Goal: Find specific page/section: Locate a particular part of the current website

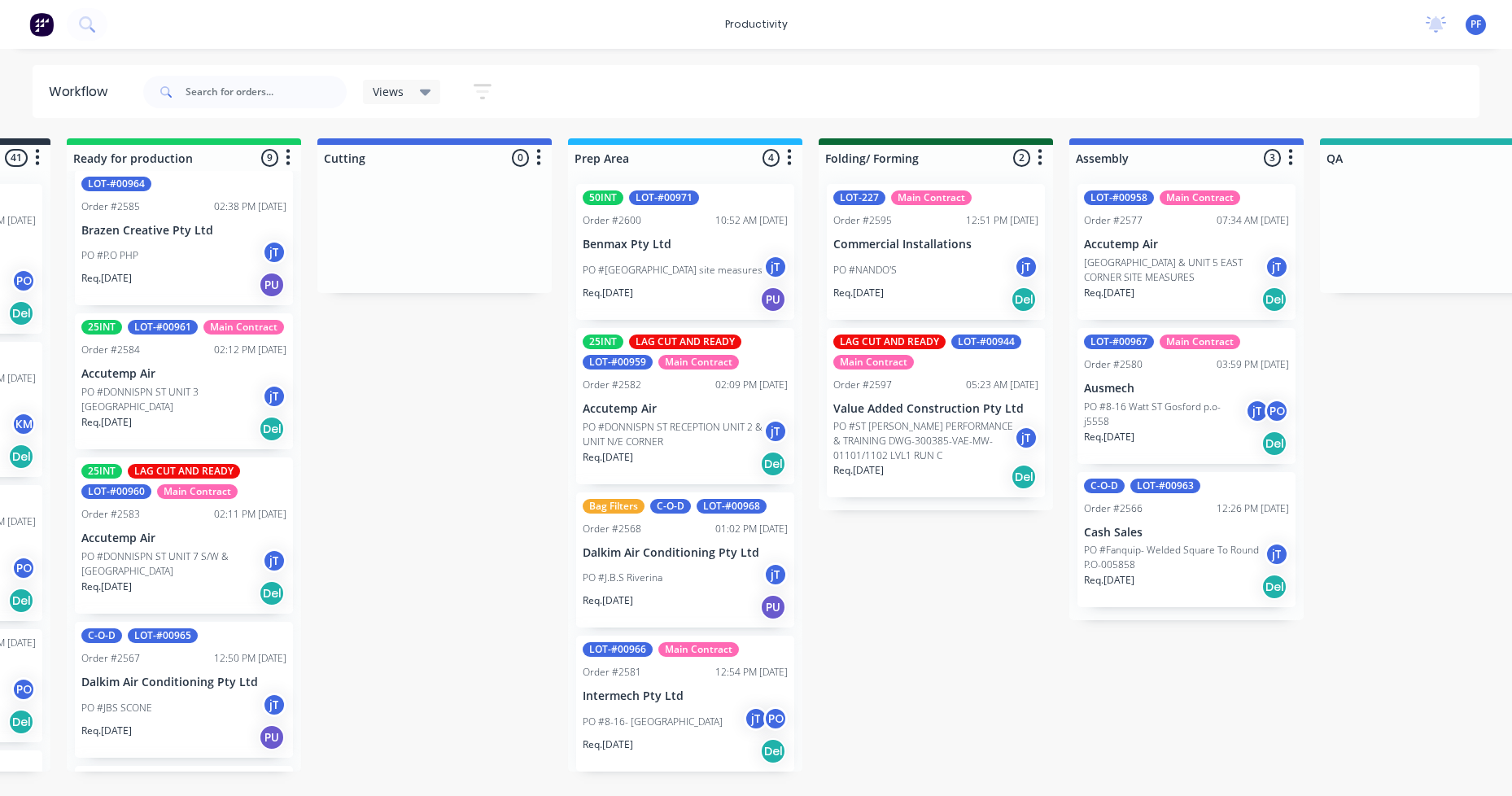
click at [980, 63] on div "productivity productivity Workflow Planner Delivery Scheduling Timesheets No ne…" at bounding box center [537, 349] width 1512 height 699
click at [203, 359] on div "25INT LOT-#00961 Main Contract Order #2584 02:12 PM [DATE] Accutemp Air PO #DON…" at bounding box center [184, 381] width 218 height 136
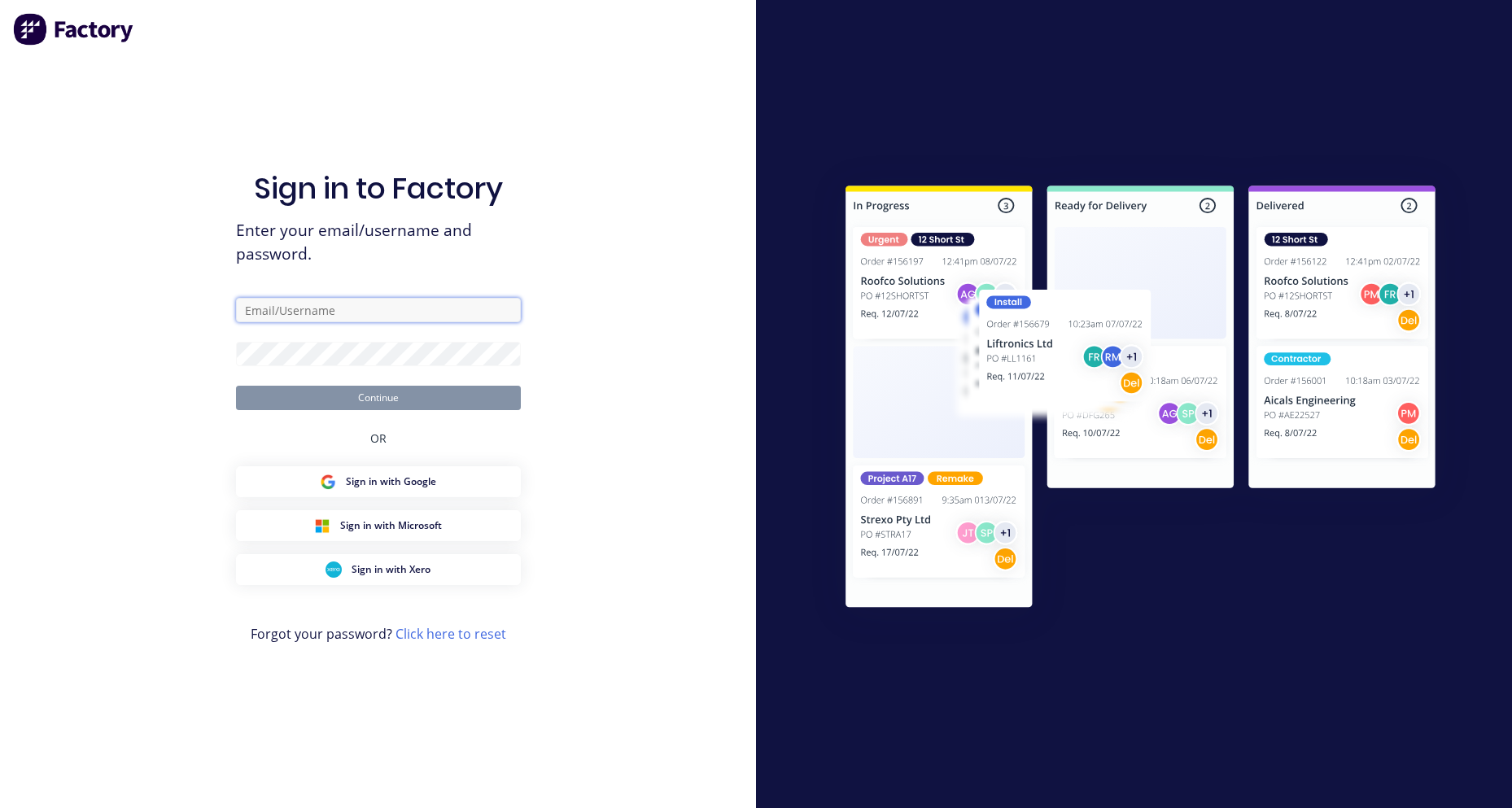
type input "[EMAIL_ADDRESS][DOMAIN_NAME]"
click at [444, 398] on button "Continue" at bounding box center [379, 398] width 285 height 25
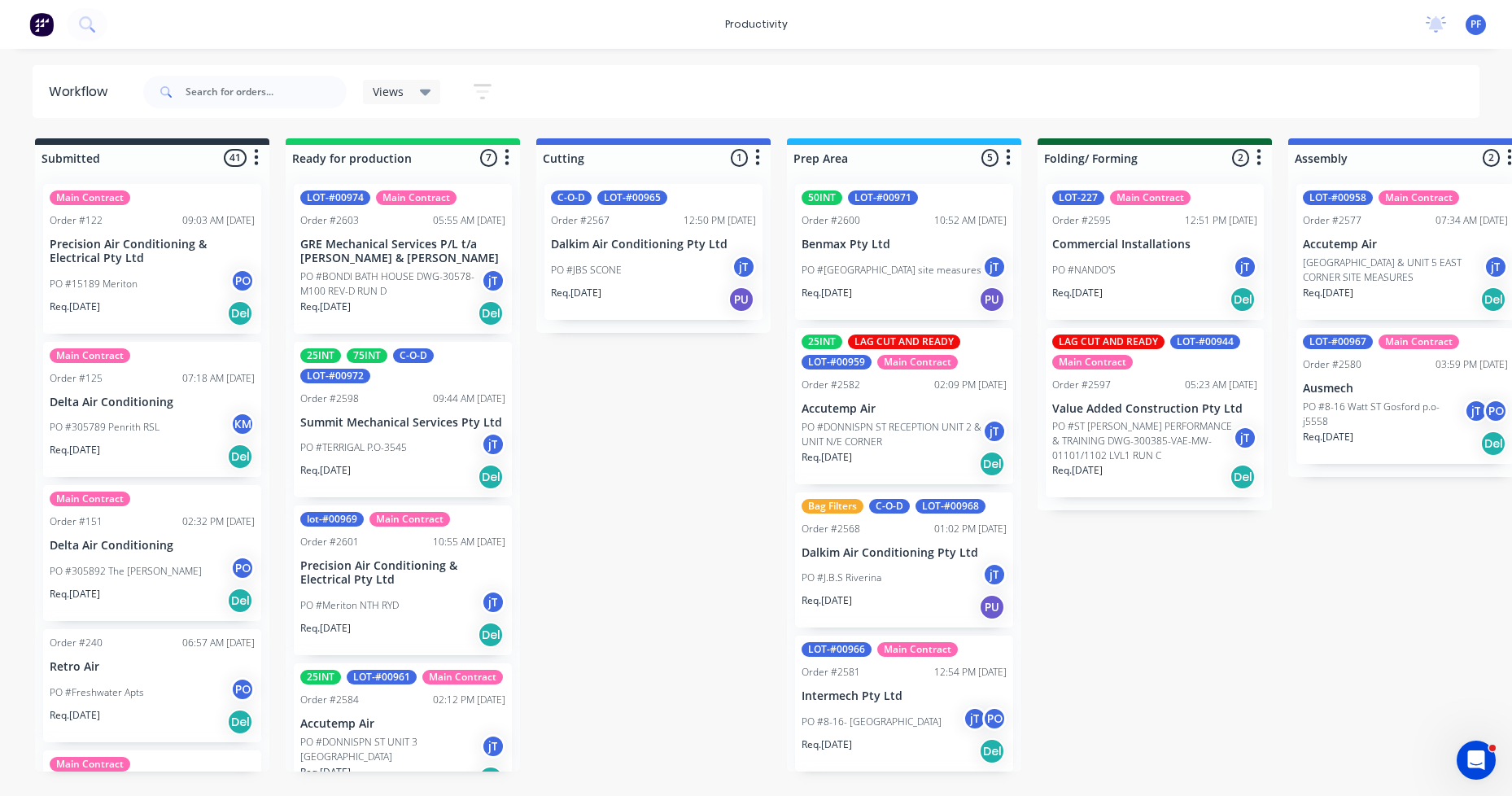
click at [381, 731] on p "Accutemp Air" at bounding box center [403, 723] width 205 height 14
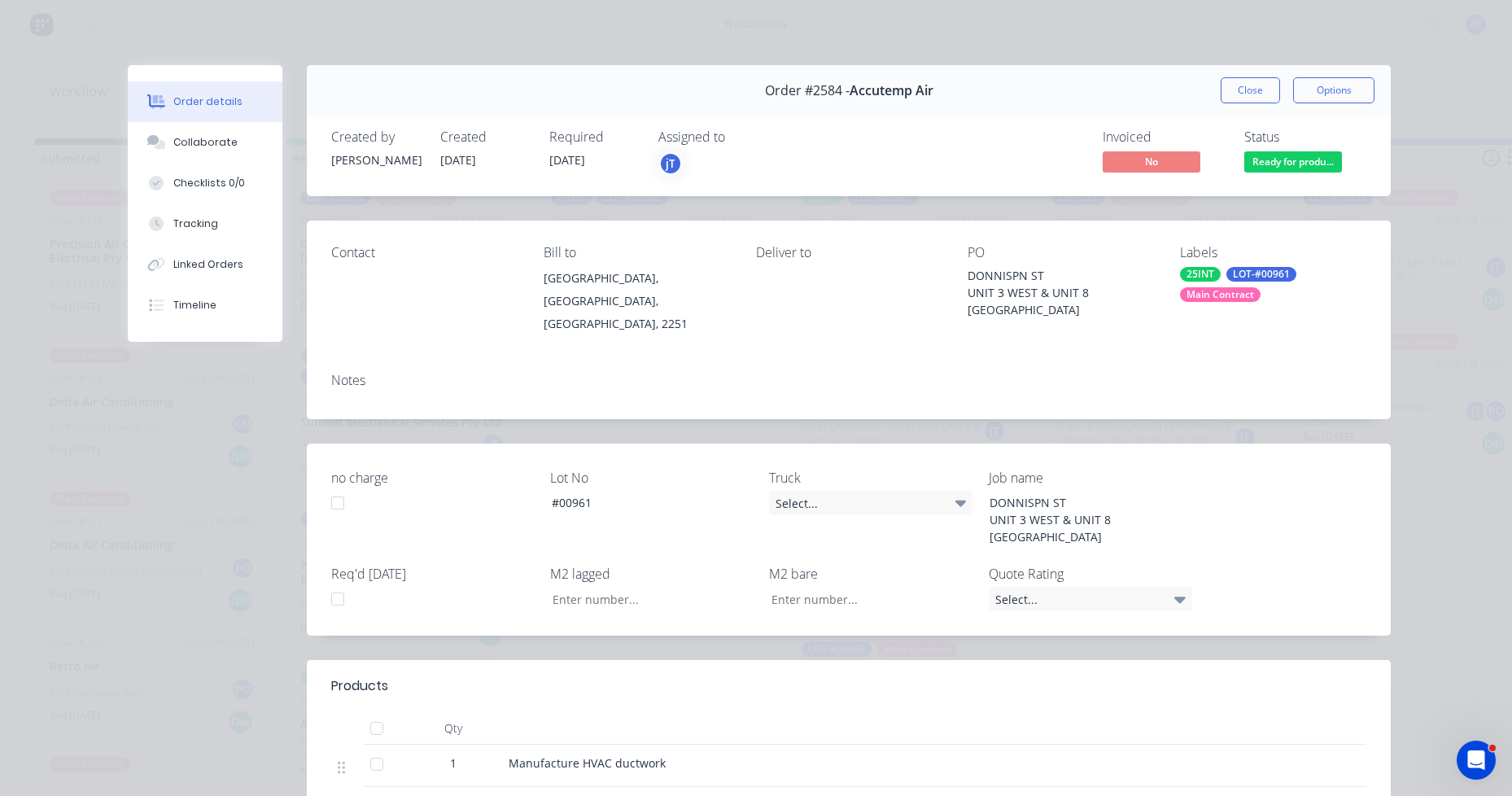
click at [1286, 267] on div "25INT LOT-#00961 Main Contract" at bounding box center [1273, 284] width 186 height 35
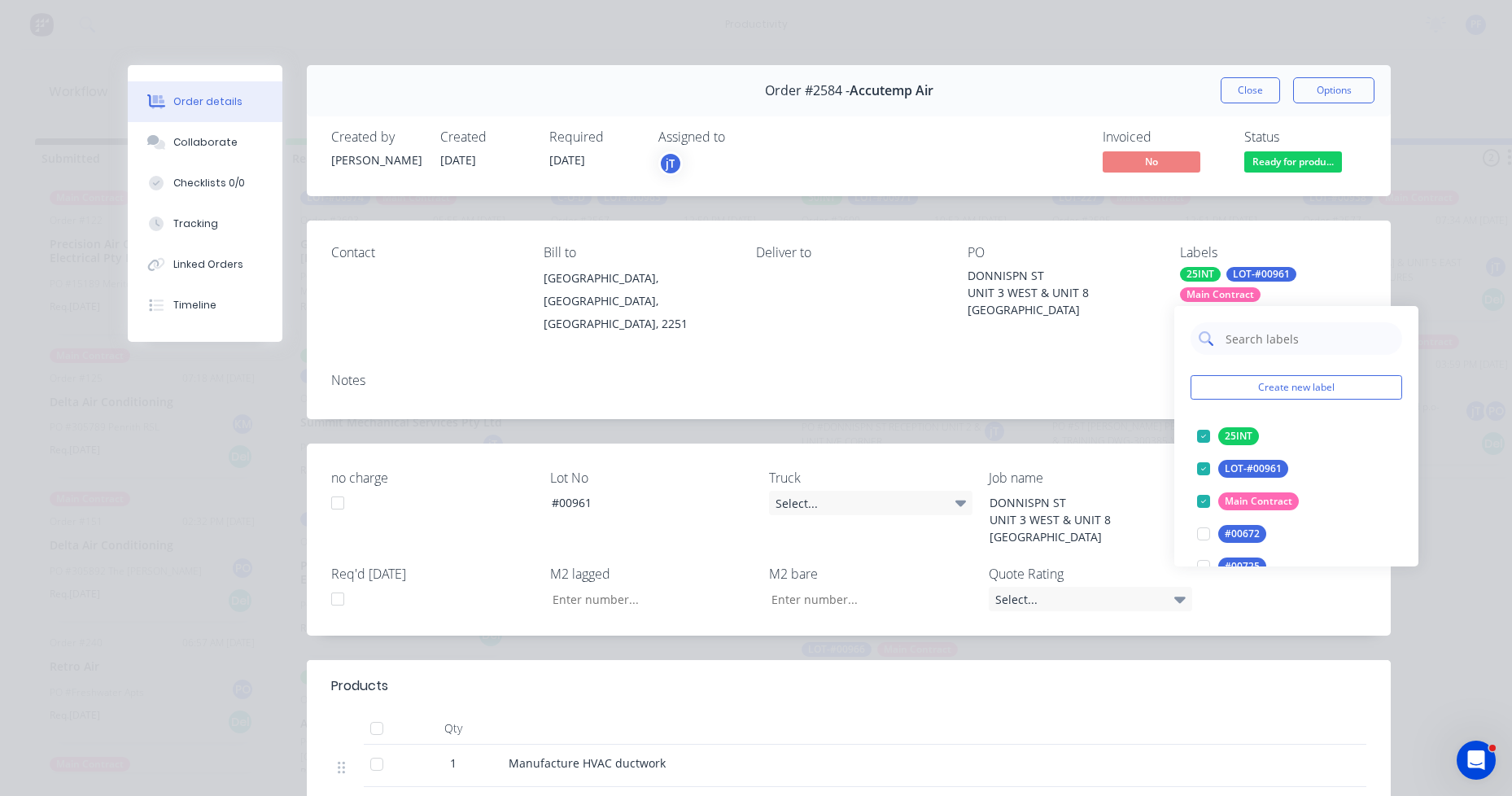
click at [1299, 331] on input "text" at bounding box center [1309, 339] width 170 height 33
type input "lag cut"
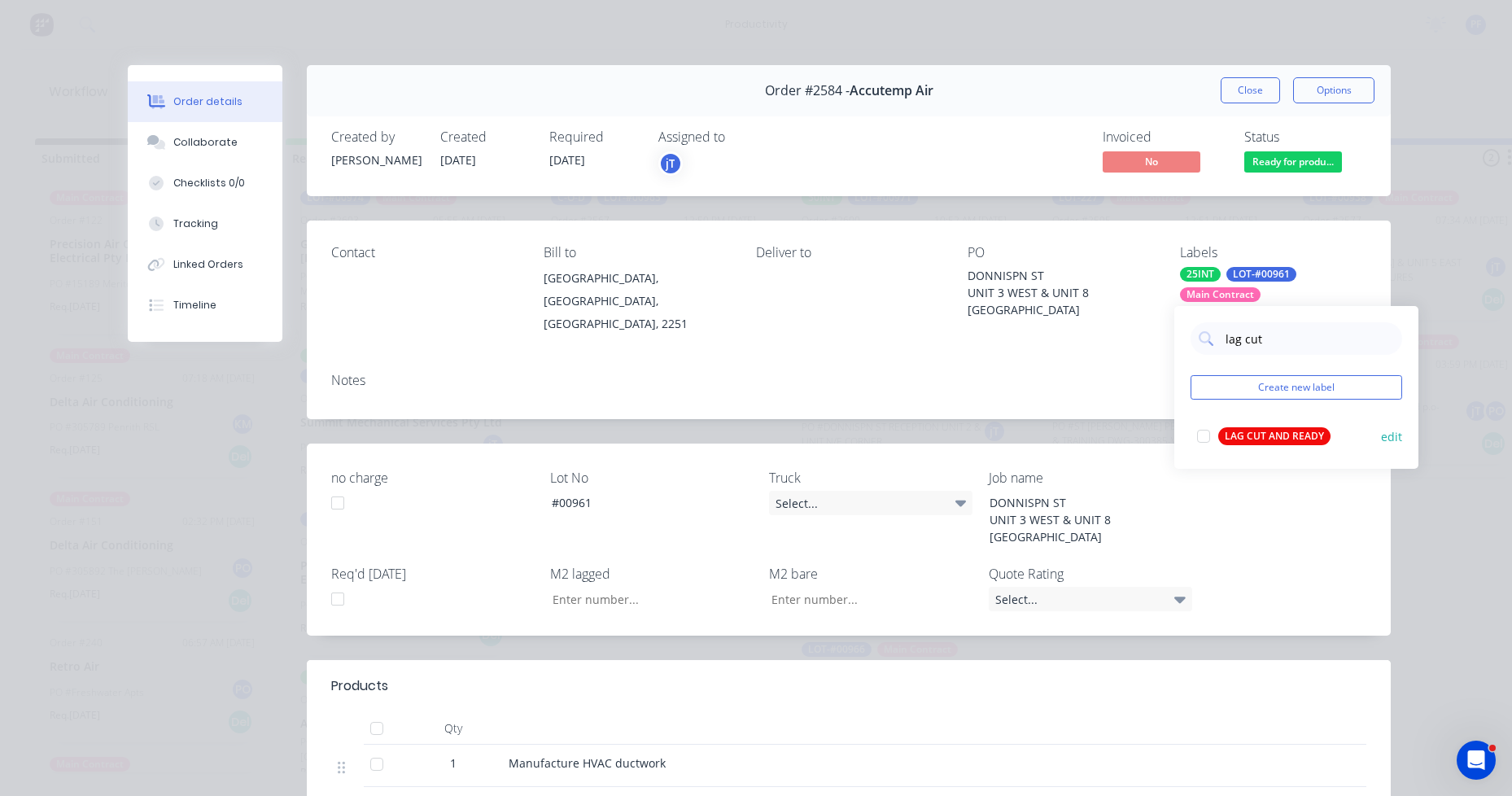
click at [1303, 436] on div "LAG CUT AND READY" at bounding box center [1274, 437] width 112 height 18
click at [1410, 229] on div "Order details Collaborate Checklists 0/0 Tracking Linked Orders Timeline Order …" at bounding box center [756, 398] width 1512 height 796
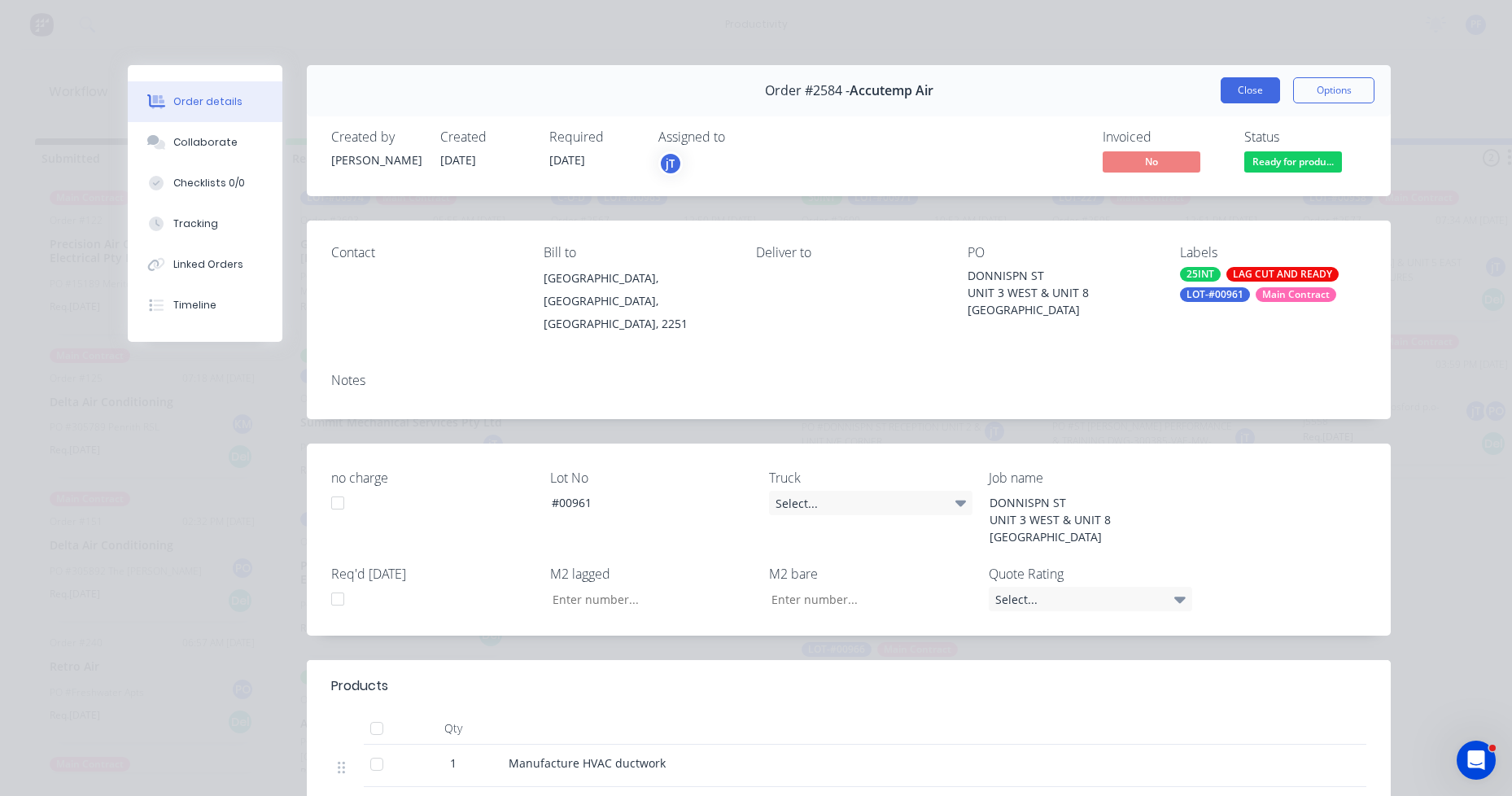
click at [1248, 87] on button "Close" at bounding box center [1250, 91] width 59 height 26
